Goal: Find contact information: Find contact information

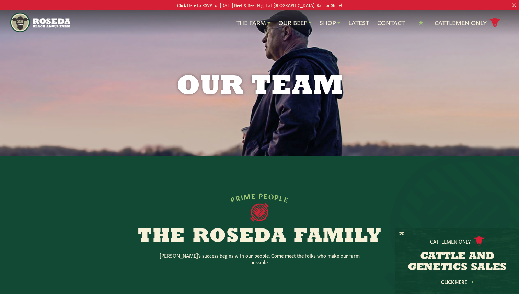
scroll to position [4, 0]
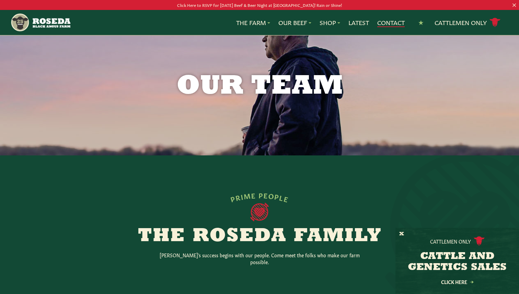
click at [388, 24] on link "Contact" at bounding box center [390, 22] width 27 height 9
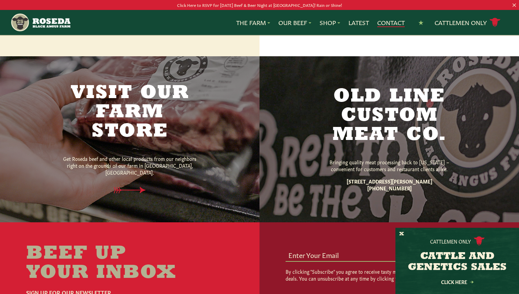
scroll to position [422, 0]
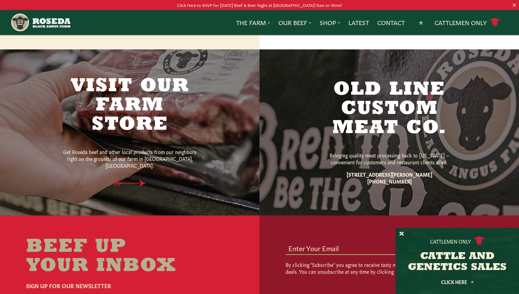
click at [401, 105] on h2 "Old Line Custom Meat Co." at bounding box center [389, 109] width 144 height 58
click at [391, 159] on p "Bringing quality meat processing back to [US_STATE] – convenient for customers …" at bounding box center [389, 159] width 144 height 14
click at [395, 179] on strong "[PHONE_NUMBER]" at bounding box center [389, 181] width 44 height 7
click at [398, 172] on strong "[STREET_ADDRESS][PERSON_NAME]" at bounding box center [389, 174] width 85 height 7
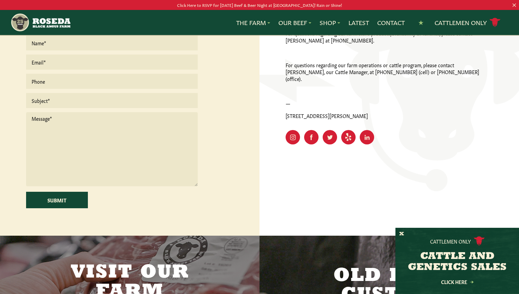
scroll to position [228, 0]
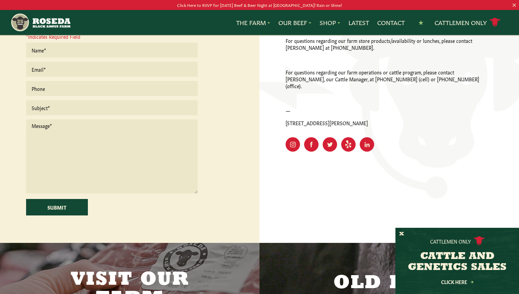
scroll to position [4, 0]
